Goal: Information Seeking & Learning: Learn about a topic

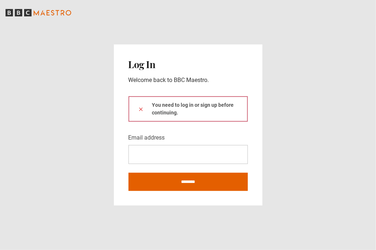
click at [139, 110] on icon at bounding box center [141, 110] width 6 height 6
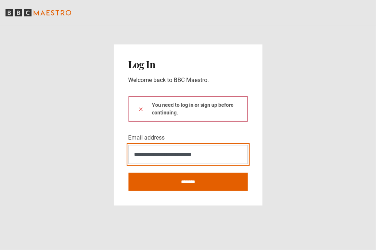
type input "**********"
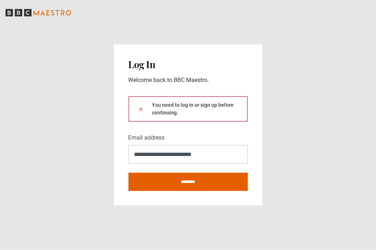
click at [147, 112] on div "You need to log in or sign up before continuing." at bounding box center [187, 109] width 119 height 26
click at [165, 105] on div "You need to log in or sign up before continuing." at bounding box center [187, 109] width 119 height 26
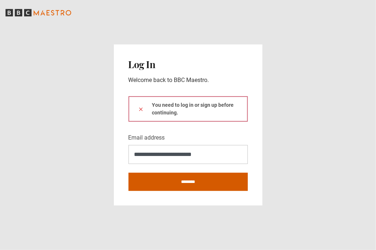
click at [180, 180] on input "********" at bounding box center [187, 182] width 119 height 18
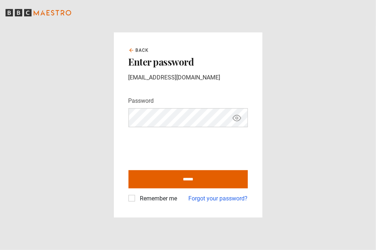
click at [236, 119] on icon "Show password" at bounding box center [237, 118] width 2 height 2
click at [137, 200] on label "Remember me" at bounding box center [157, 198] width 40 height 9
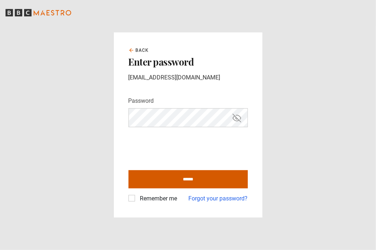
click at [187, 177] on input "******" at bounding box center [187, 179] width 119 height 18
type input "**********"
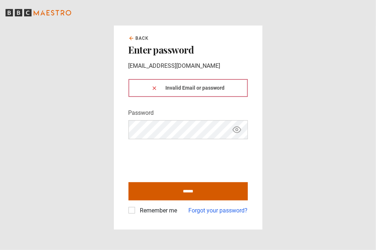
click at [179, 192] on input "******" at bounding box center [187, 191] width 119 height 18
type input "**********"
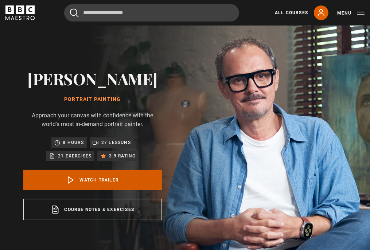
click at [93, 180] on link "Watch Trailer" at bounding box center [92, 180] width 139 height 20
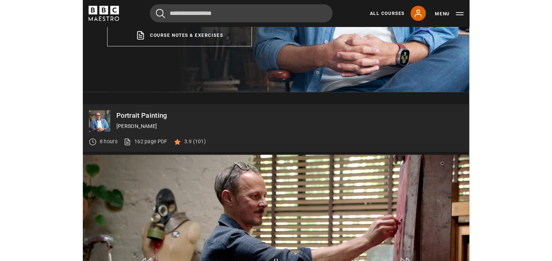
scroll to position [290, 0]
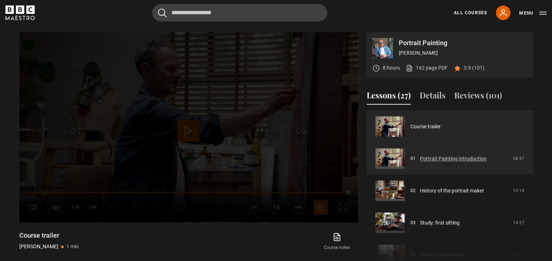
click at [370, 158] on link "Portrait Painting Introduction" at bounding box center [453, 159] width 67 height 8
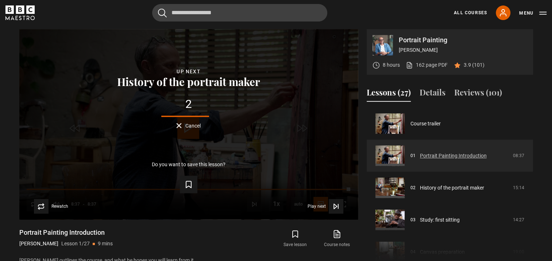
click at [428, 154] on link "Portrait Painting Introduction" at bounding box center [453, 156] width 67 height 8
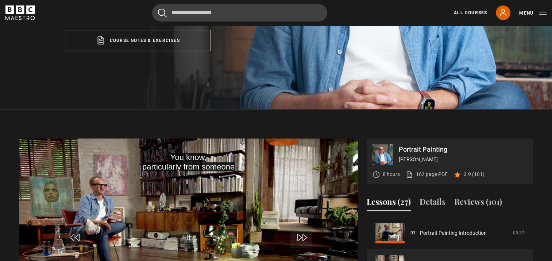
scroll to position [220, 0]
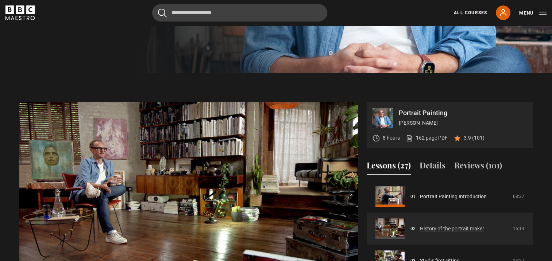
click at [420, 225] on link "History of the portrait maker" at bounding box center [452, 229] width 64 height 8
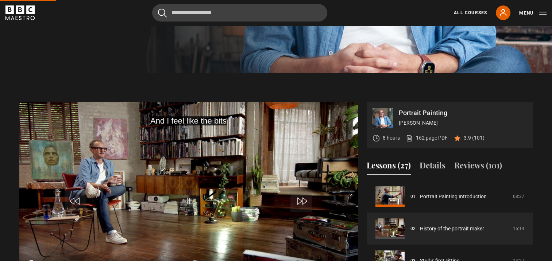
click at [249, 218] on video "Video Player" at bounding box center [188, 197] width 338 height 190
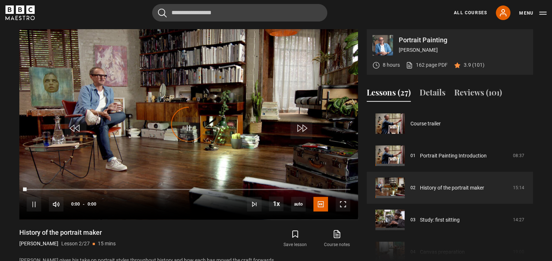
scroll to position [32, 0]
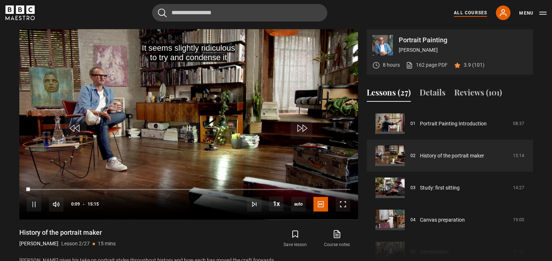
click at [473, 11] on link "All Courses" at bounding box center [470, 12] width 33 height 7
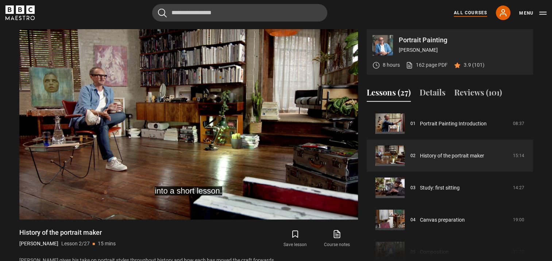
click at [473, 12] on link "All Courses" at bounding box center [470, 12] width 33 height 7
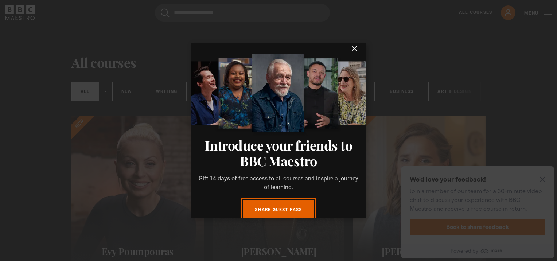
click at [366, 178] on dialog "Introduce your friends to BBC Maestro Gift 14 days of free access to all course…" at bounding box center [278, 130] width 175 height 175
click at [352, 51] on icon "submit" at bounding box center [354, 48] width 4 height 4
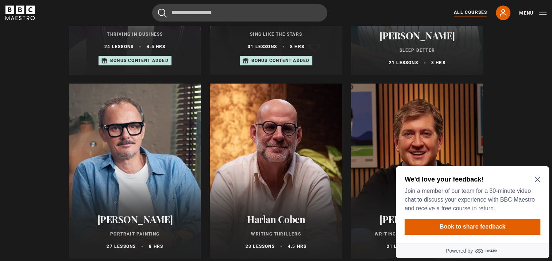
click at [537, 179] on icon "Close Maze Prompt" at bounding box center [536, 179] width 5 height 5
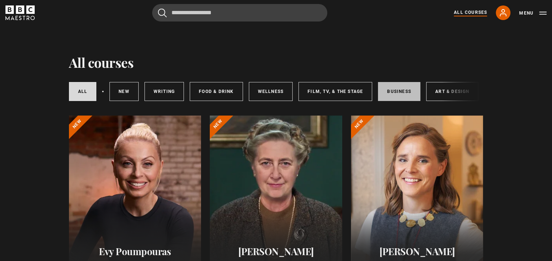
click at [392, 90] on link "Business" at bounding box center [399, 91] width 42 height 19
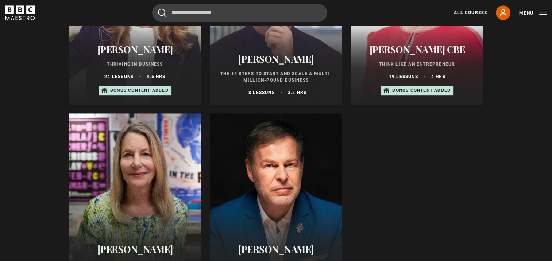
scroll to position [365, 0]
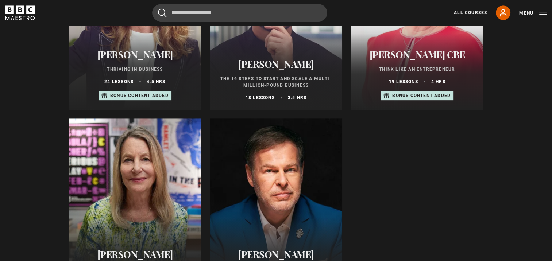
click at [392, 60] on h2 "[PERSON_NAME] CBE" at bounding box center [417, 54] width 115 height 11
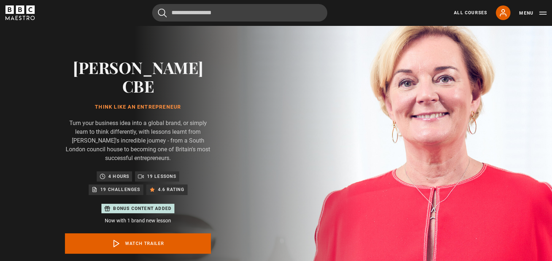
scroll to position [36, 0]
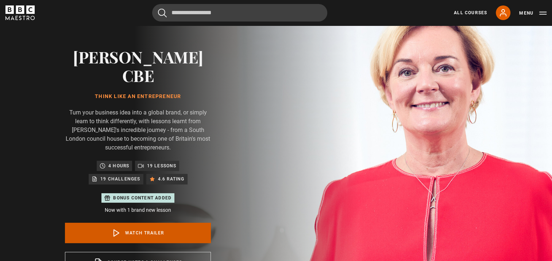
click at [125, 223] on link "Watch Trailer" at bounding box center [138, 233] width 146 height 20
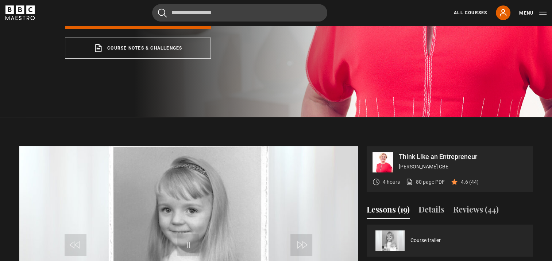
scroll to position [318, 0]
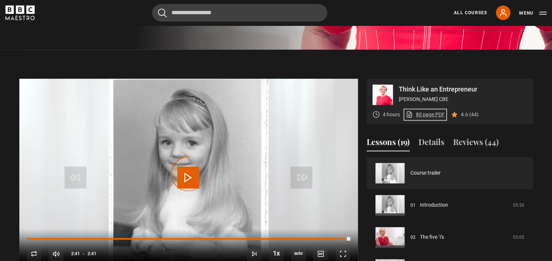
click at [423, 111] on link "80 page PDF (opens in new tab)" at bounding box center [425, 115] width 39 height 8
